Goal: Check status: Check status

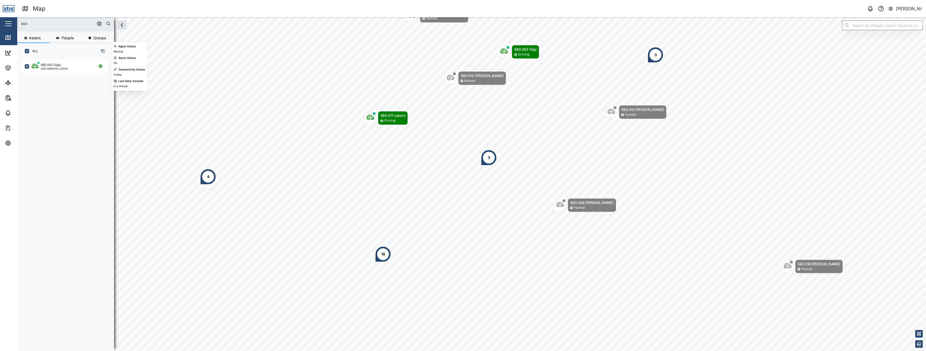
scroll to position [285, 84]
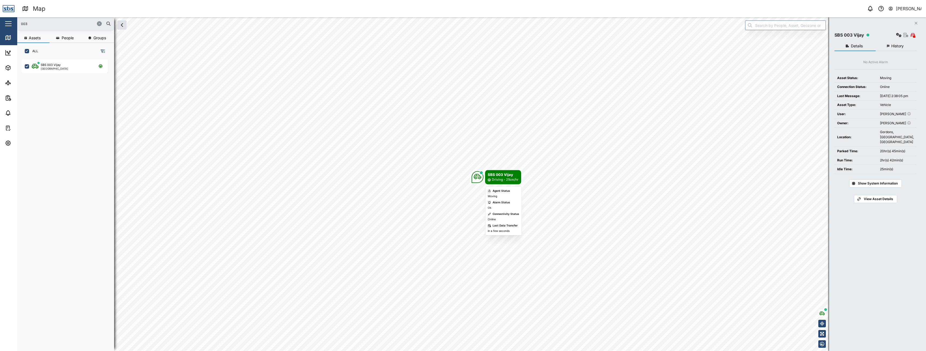
click at [498, 176] on div "SBS 003 Vijay" at bounding box center [503, 174] width 31 height 5
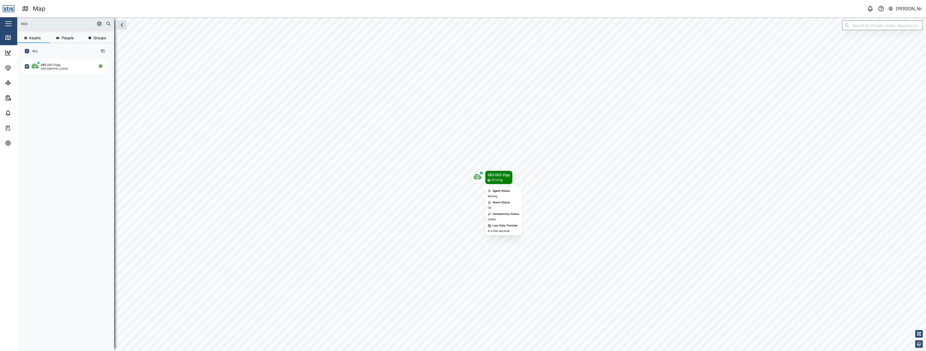
click at [496, 181] on div "Driving" at bounding box center [496, 180] width 11 height 5
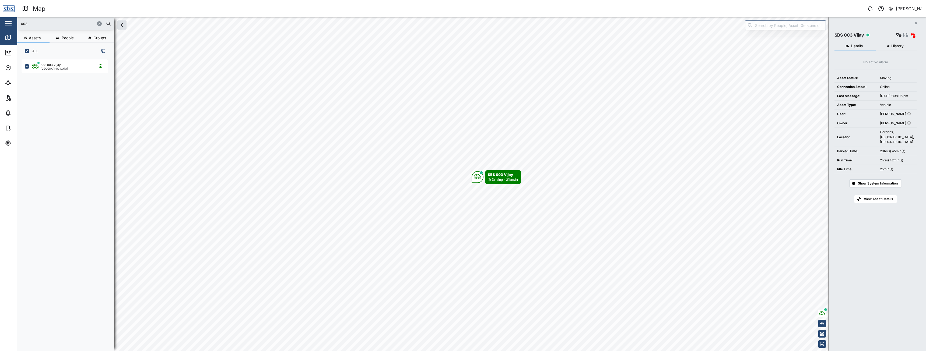
click at [893, 48] on button "History" at bounding box center [895, 46] width 41 height 10
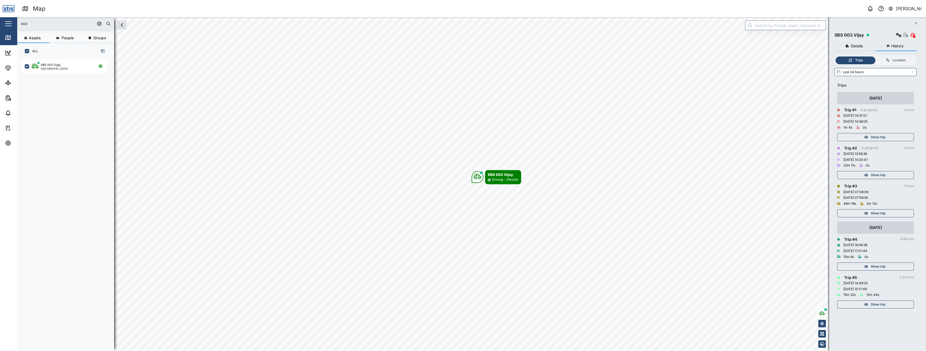
click at [868, 136] on div "Show trip" at bounding box center [875, 137] width 70 height 8
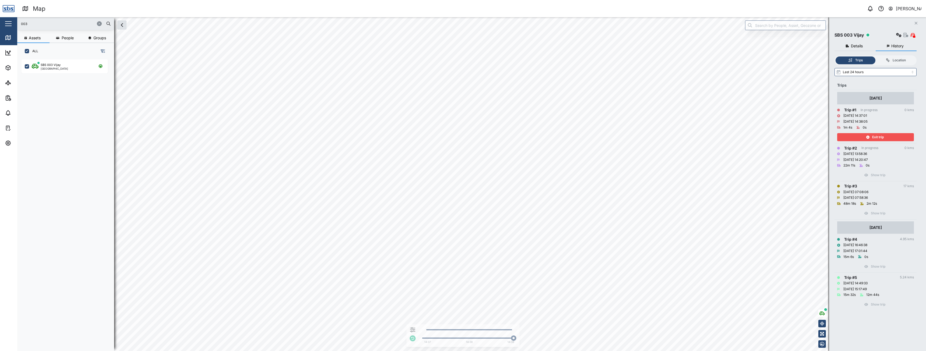
click at [868, 136] on icon "button" at bounding box center [867, 137] width 3 height 3
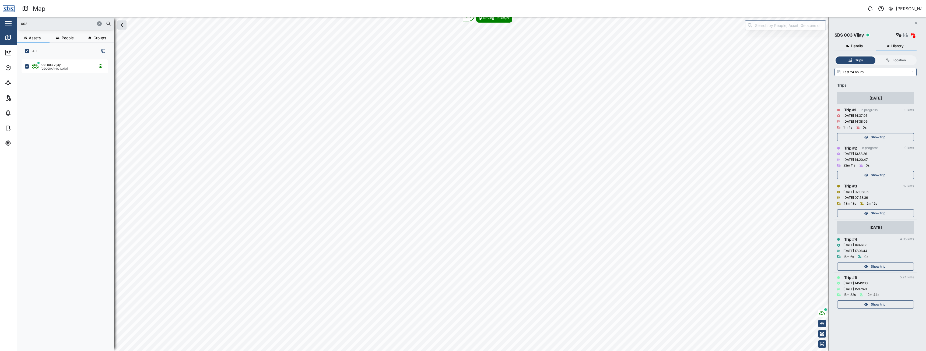
click at [873, 176] on span "Show trip" at bounding box center [878, 175] width 15 height 8
click at [873, 176] on span "Exit trip" at bounding box center [878, 175] width 12 height 8
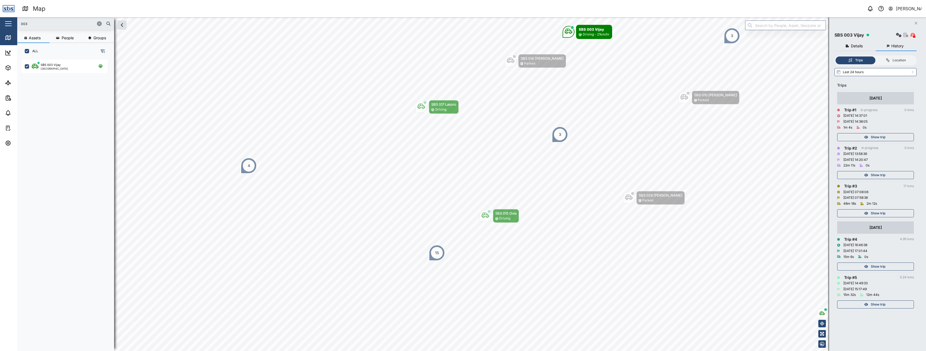
click at [874, 213] on span "Show trip" at bounding box center [878, 214] width 15 height 8
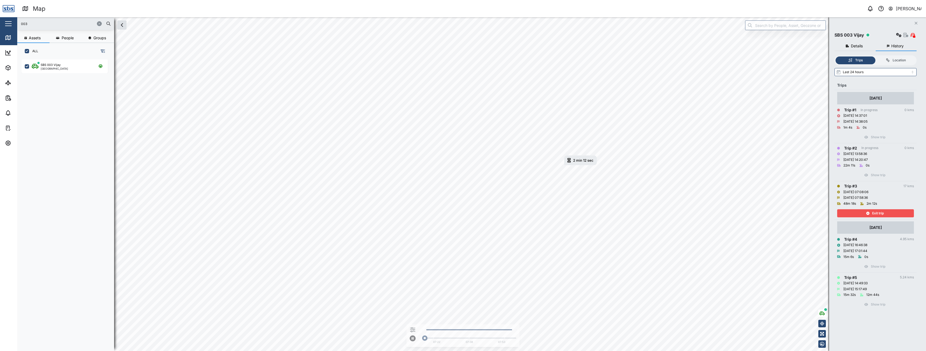
click at [844, 213] on div "Exit trip" at bounding box center [875, 214] width 70 height 8
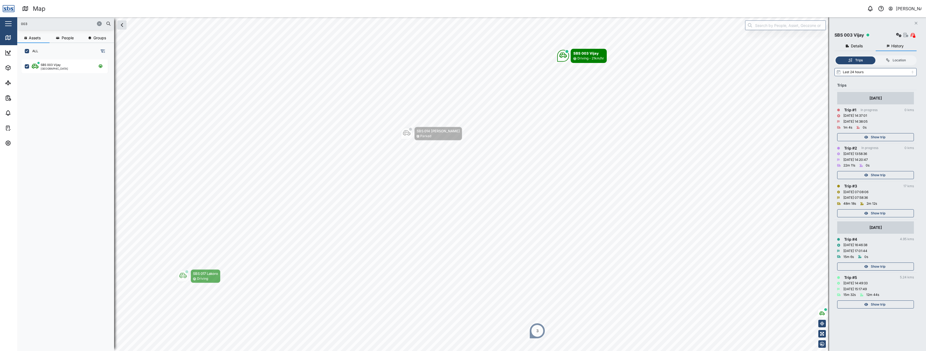
click at [868, 136] on div "Show trip" at bounding box center [875, 137] width 70 height 8
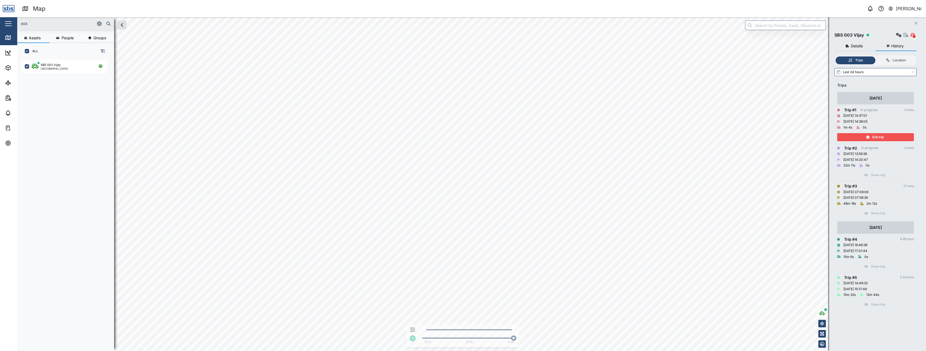
click at [876, 136] on span "Exit trip" at bounding box center [878, 137] width 12 height 8
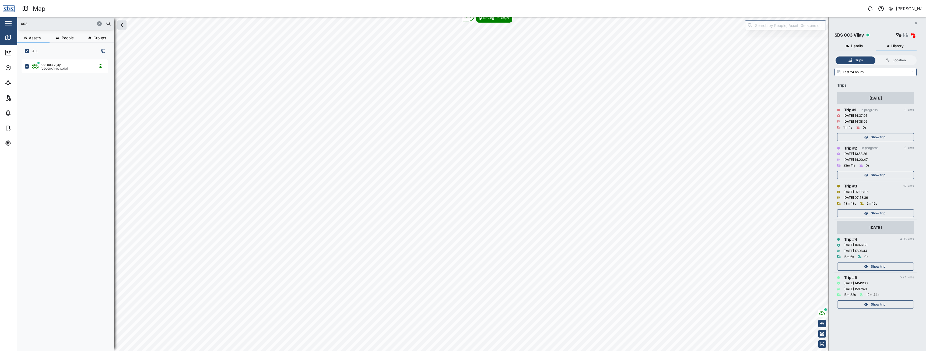
click at [868, 178] on div "Show trip" at bounding box center [875, 175] width 70 height 8
click at [868, 178] on div "Exit trip" at bounding box center [875, 175] width 70 height 8
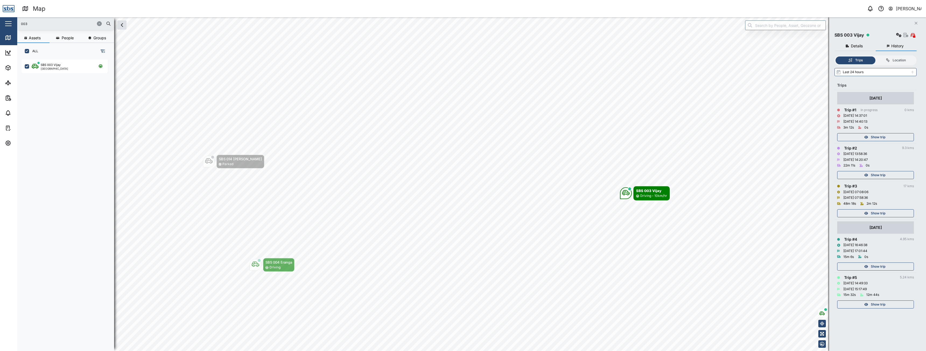
click at [100, 24] on icon "button" at bounding box center [99, 23] width 3 height 3
